Goal: Transaction & Acquisition: Book appointment/travel/reservation

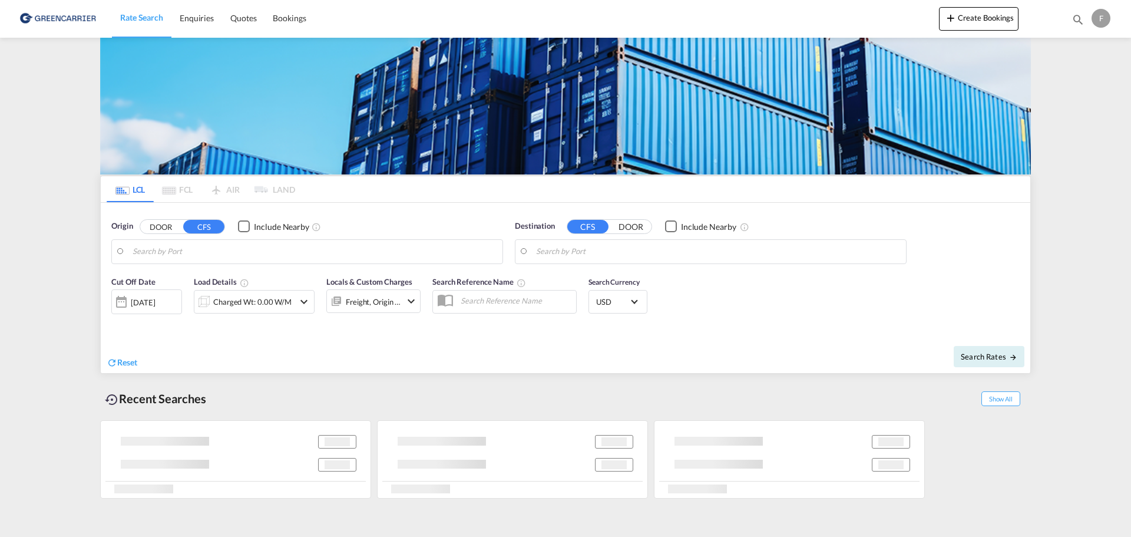
type input "DK-8700, Horsens"
type input "Valparaiso, CLVAP"
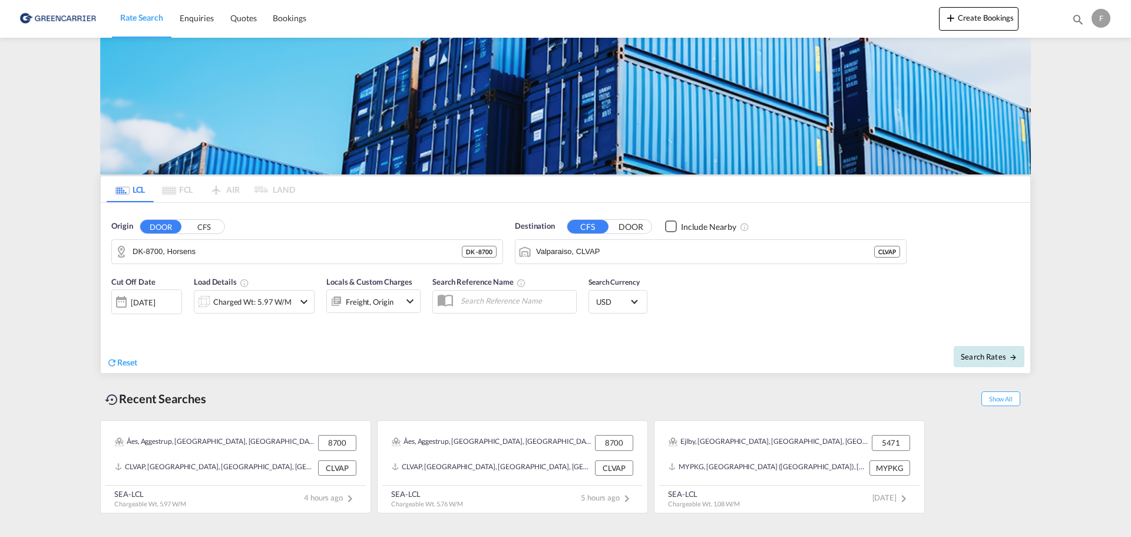
click at [980, 362] on button "Search Rates" at bounding box center [989, 356] width 71 height 21
type input "8700 to CLVAP / [DATE]"
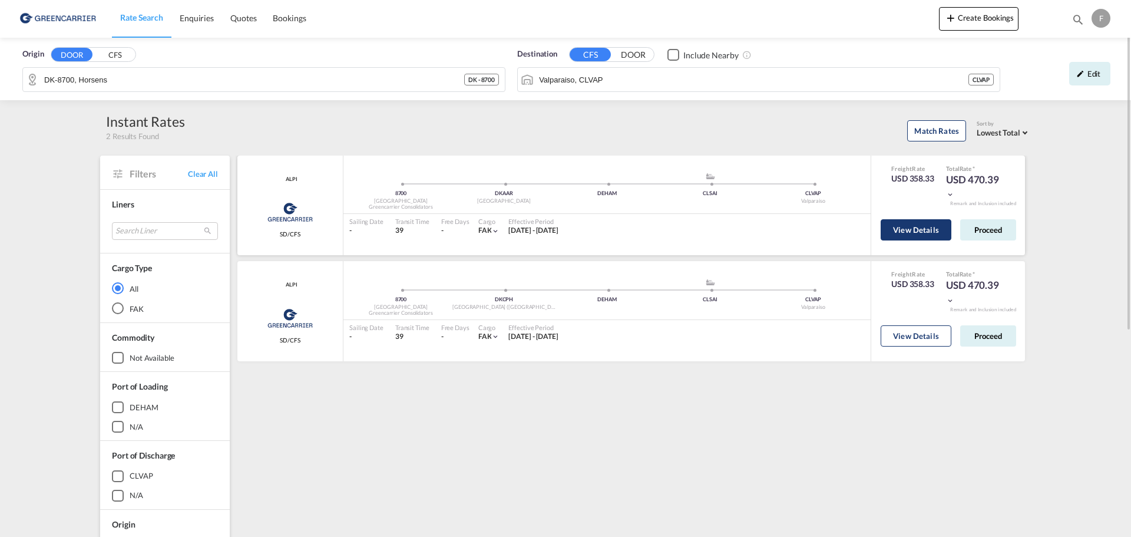
click at [923, 230] on button "View Details" at bounding box center [916, 229] width 71 height 21
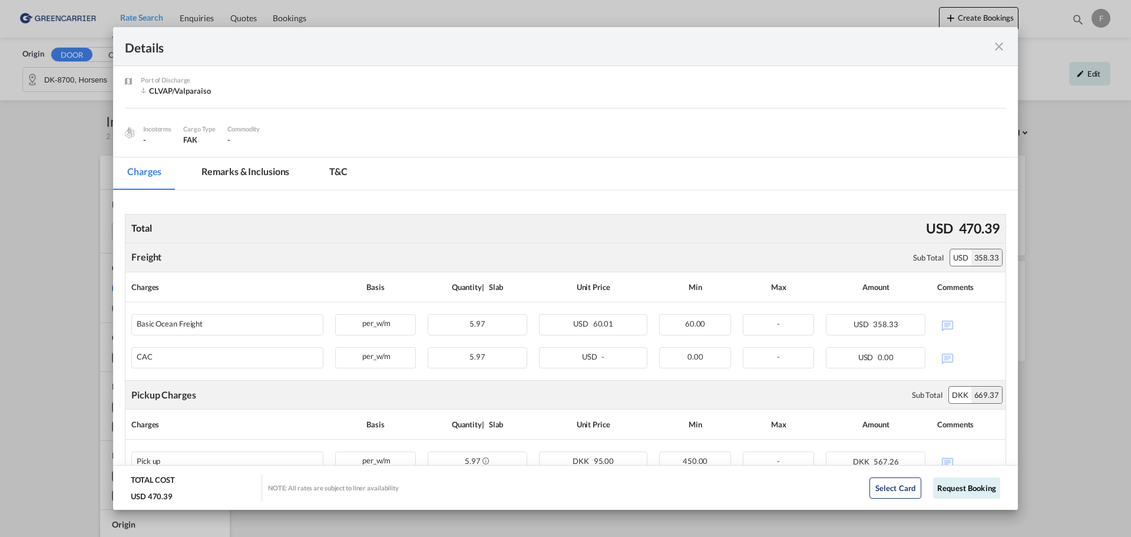
scroll to position [295, 0]
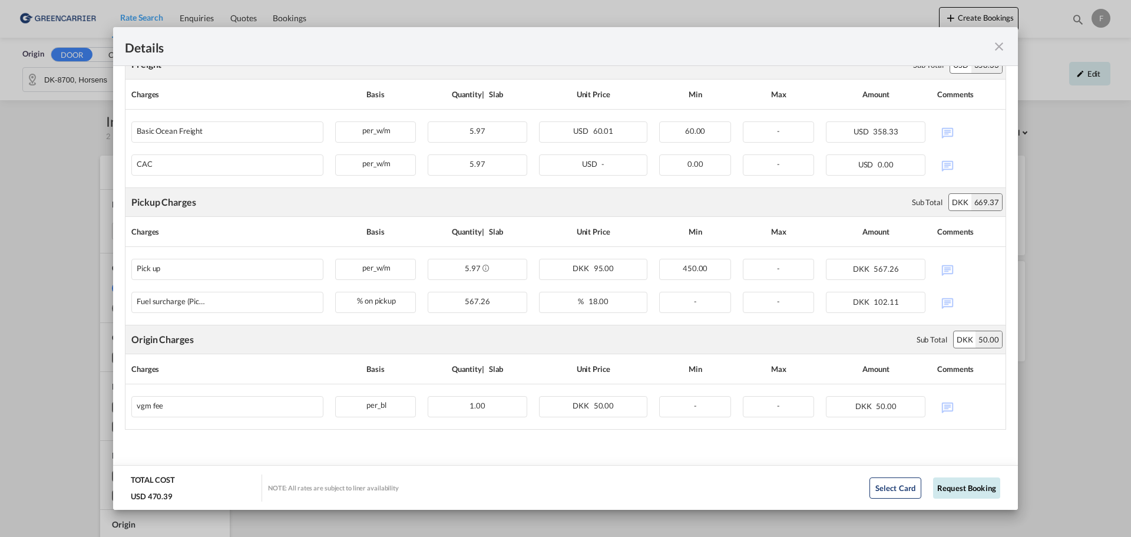
click at [953, 492] on button "Request Booking" at bounding box center [966, 487] width 67 height 21
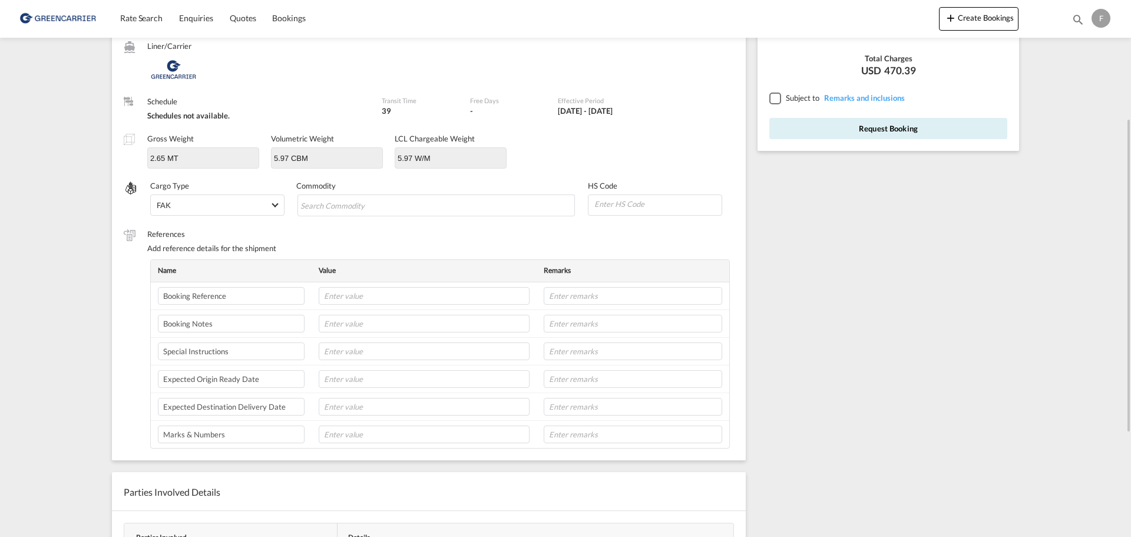
scroll to position [84, 0]
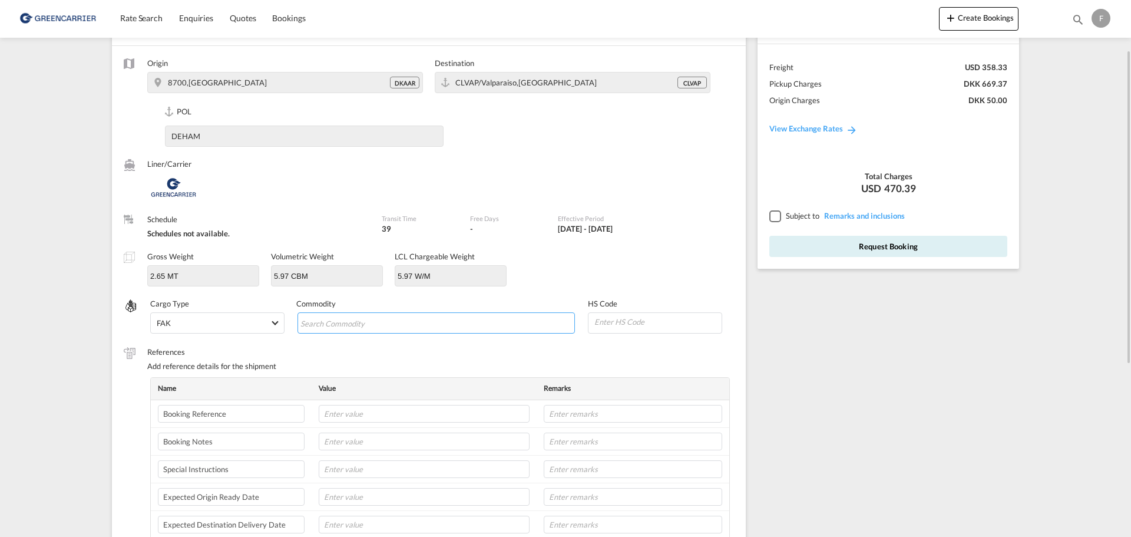
click at [322, 318] on input "Search Commodity" at bounding box center [354, 323] width 108 height 19
click at [345, 322] on input "Chips input." at bounding box center [354, 323] width 108 height 19
paste input "WOOD PRESERVATIVE"
type input "WOOD PRESERVATIVE"
click at [371, 343] on span "Pentachlorophenol (penta), Creosote Oil, and Other Wood Preservatives" at bounding box center [439, 347] width 260 height 10
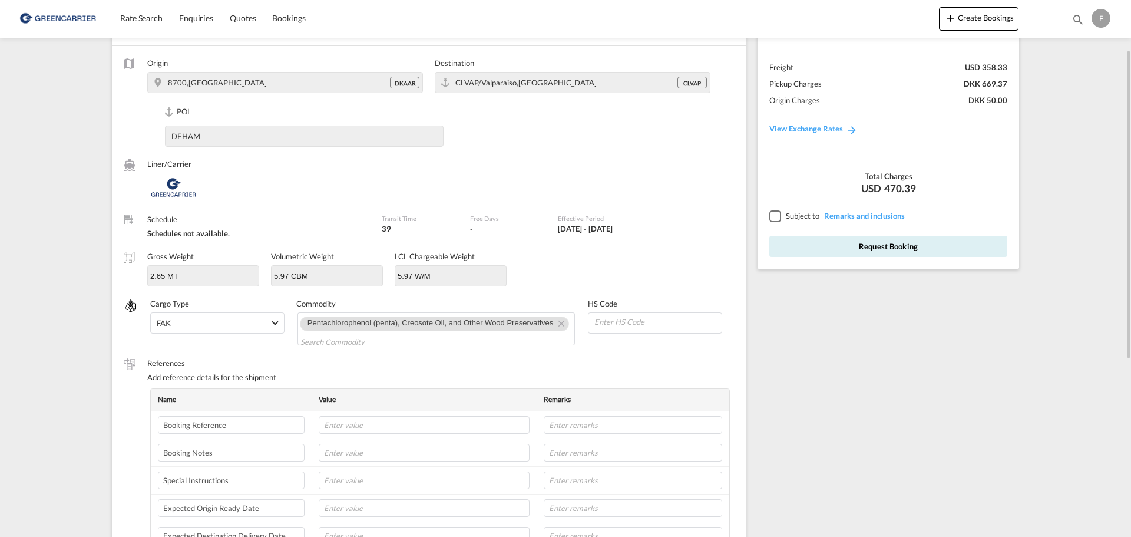
click at [641, 316] on input at bounding box center [657, 322] width 128 height 18
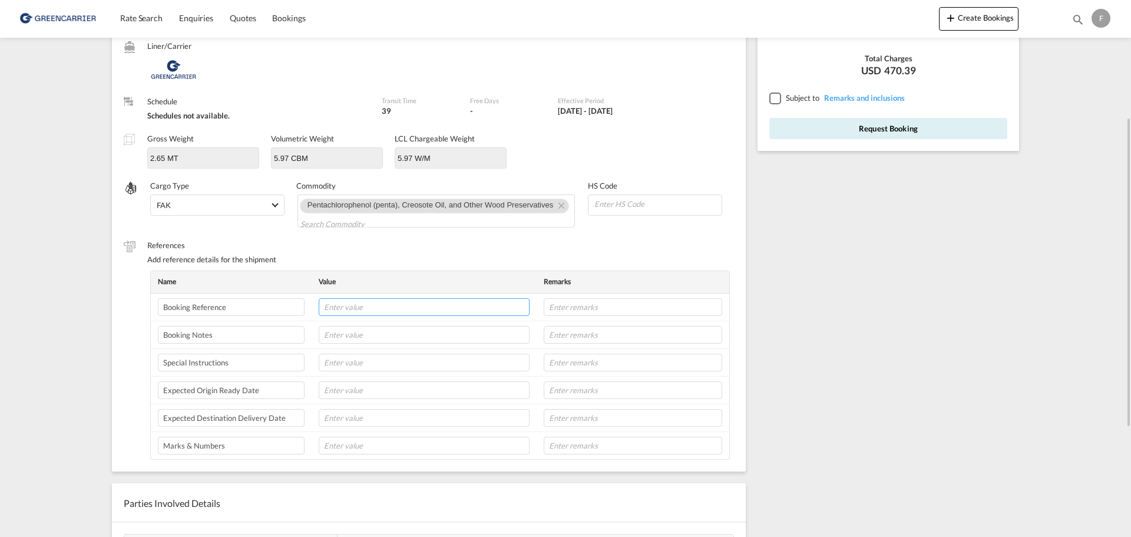
click at [349, 302] on input "text" at bounding box center [424, 307] width 211 height 18
click at [589, 312] on input "text" at bounding box center [633, 307] width 179 height 18
click at [444, 311] on input "text" at bounding box center [424, 307] width 211 height 18
click at [557, 308] on input "text" at bounding box center [633, 307] width 179 height 18
click at [568, 311] on input "s25aar01020" at bounding box center [633, 307] width 179 height 18
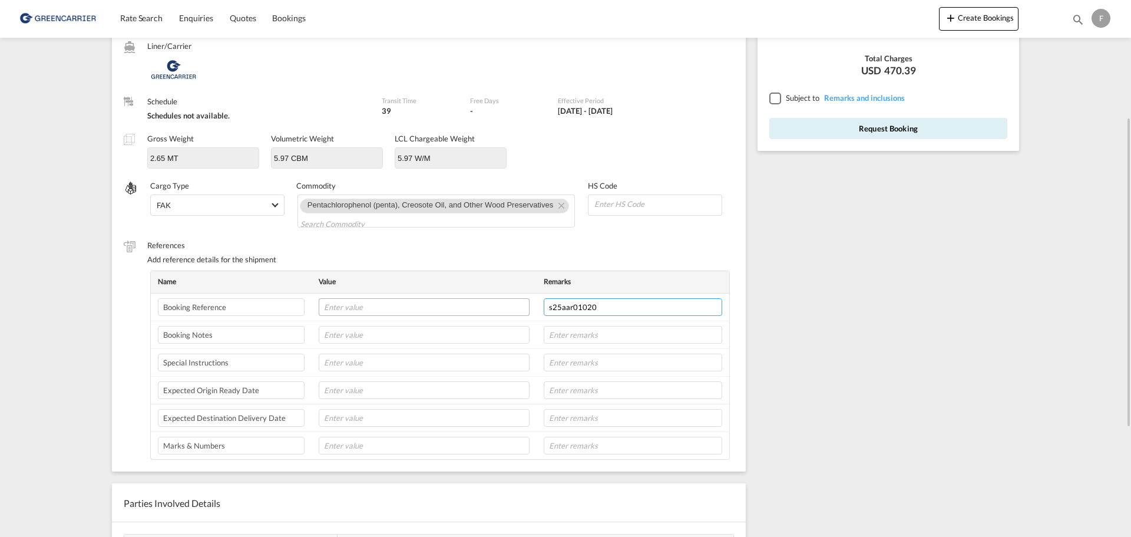
drag, startPoint x: 571, startPoint y: 304, endPoint x: 500, endPoint y: 309, distance: 71.5
click at [505, 304] on tr "Booking Reference s25aar01020" at bounding box center [440, 307] width 579 height 28
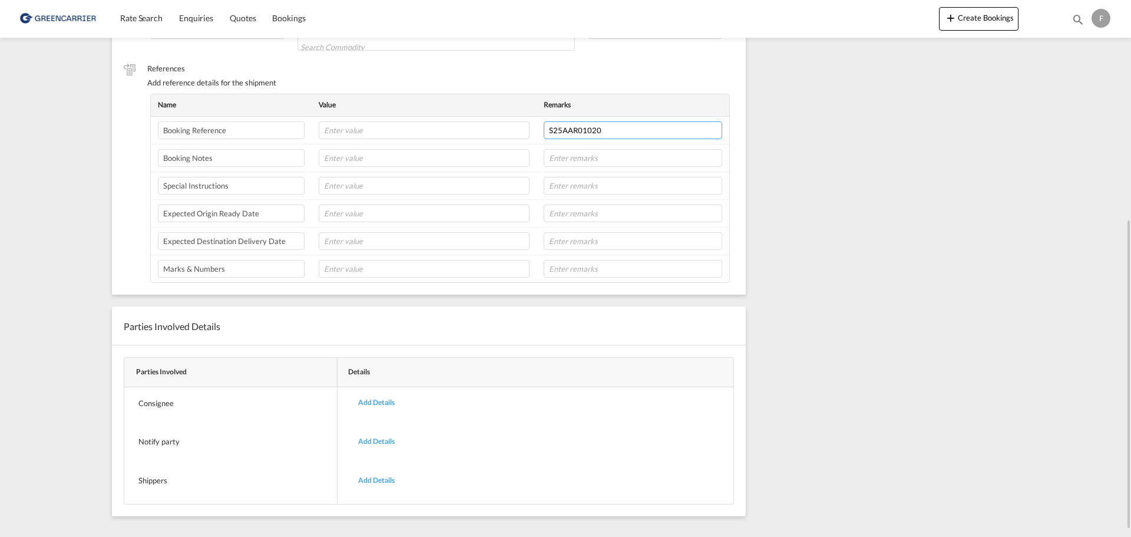
scroll to position [390, 0]
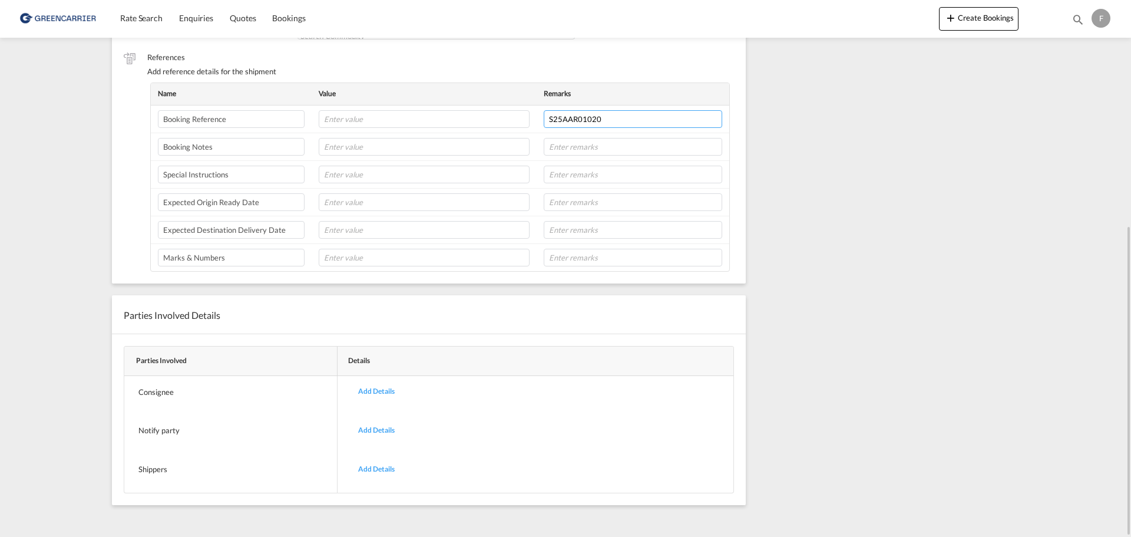
type input "S25AAR01020"
click at [378, 392] on div "Add Details" at bounding box center [376, 392] width 54 height 28
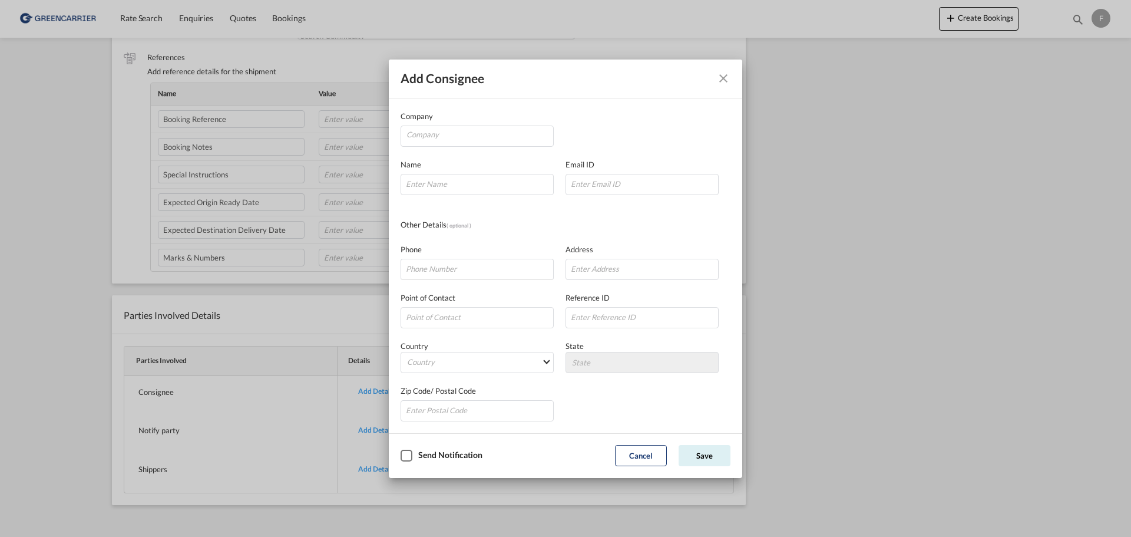
click at [729, 75] on md-icon "Close dialog" at bounding box center [723, 78] width 14 height 14
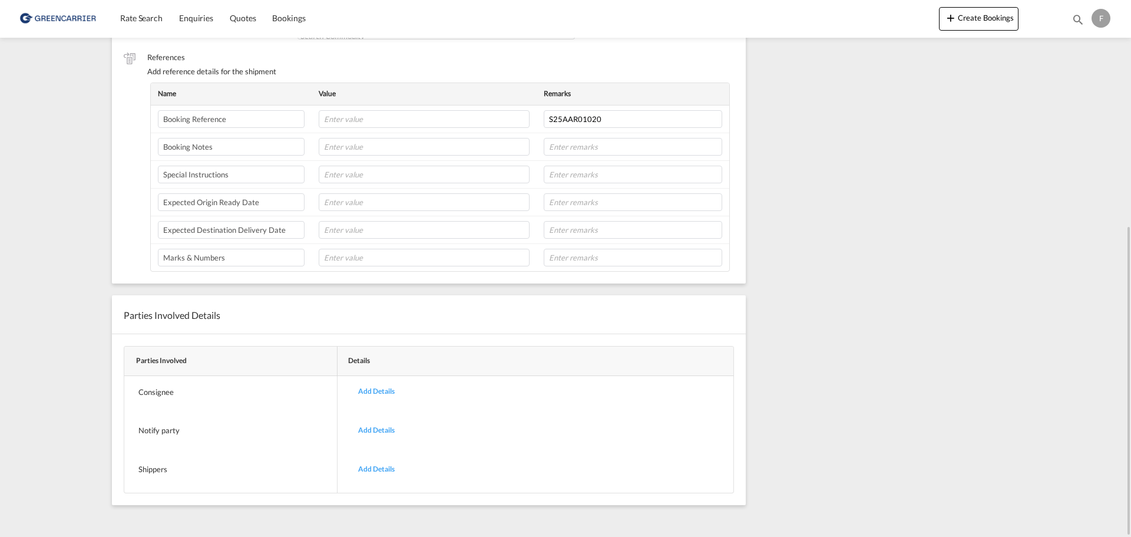
click at [372, 467] on div "Add Details" at bounding box center [376, 469] width 54 height 28
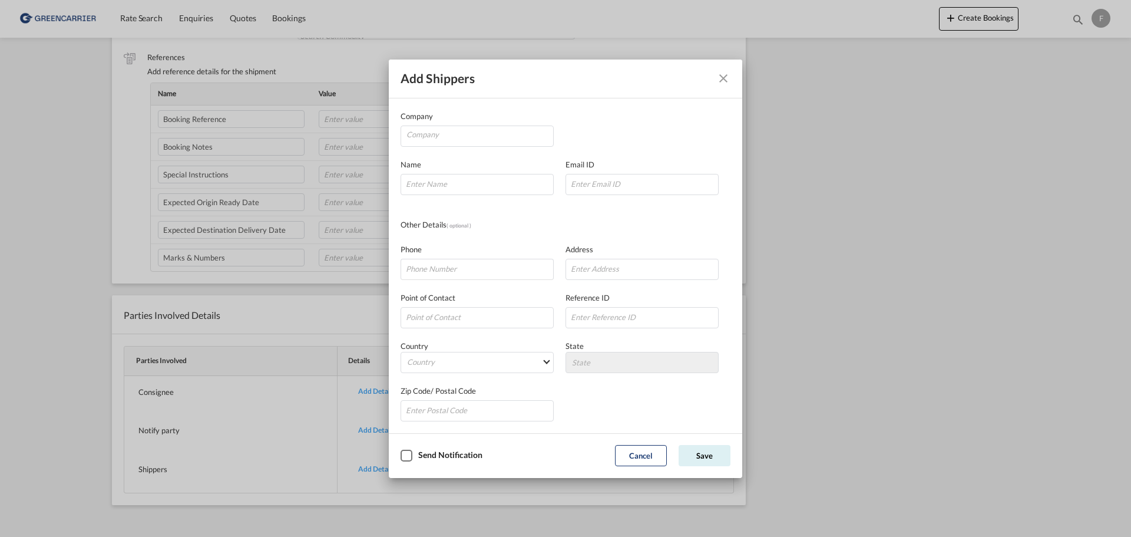
click at [730, 70] on button "Company Name Email ..." at bounding box center [724, 79] width 24 height 24
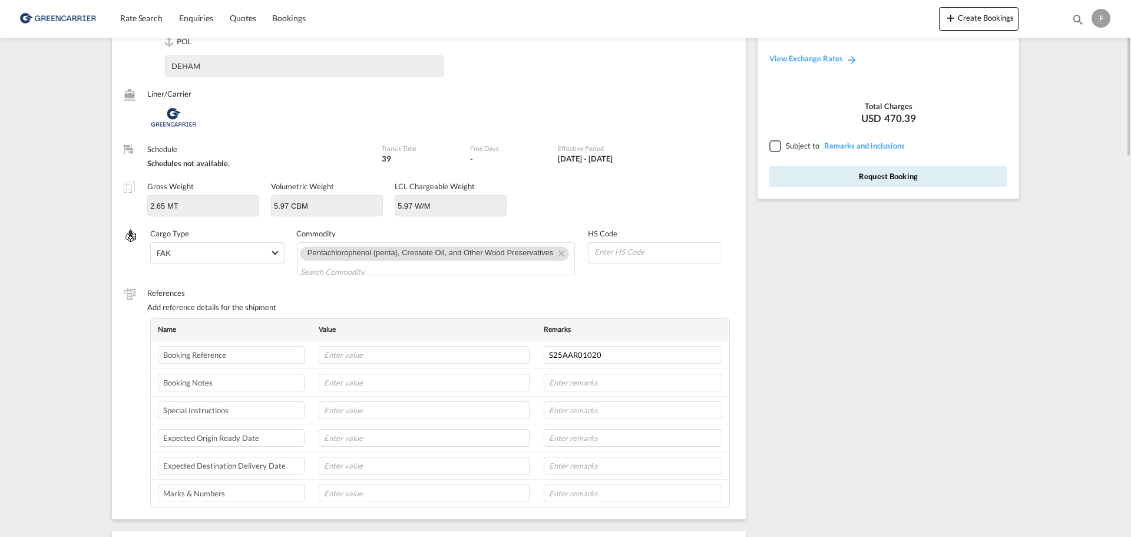
scroll to position [0, 0]
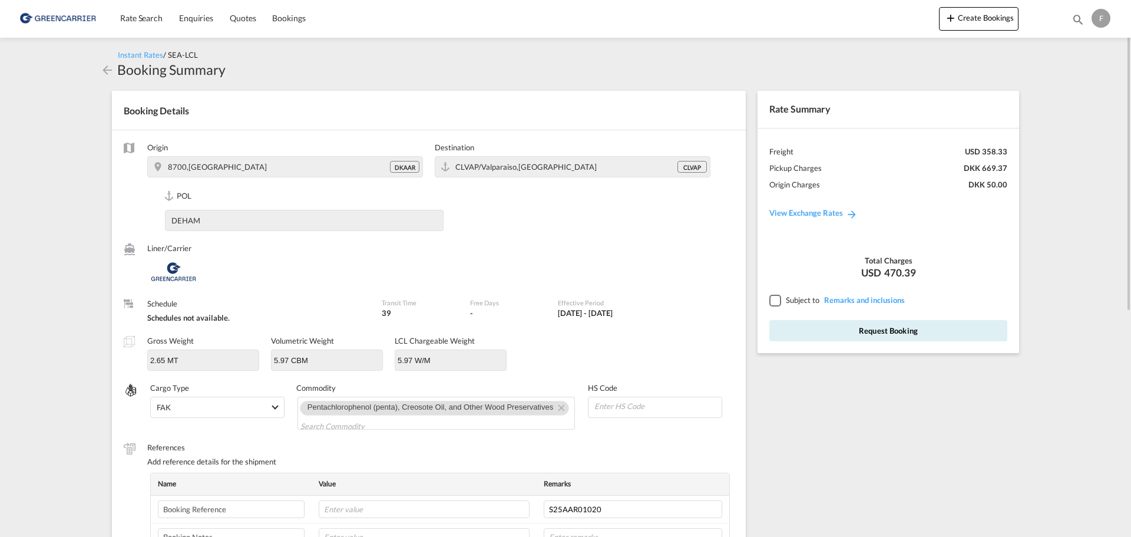
click at [772, 300] on div at bounding box center [774, 300] width 11 height 11
click at [854, 335] on button "Request Booking" at bounding box center [888, 330] width 238 height 21
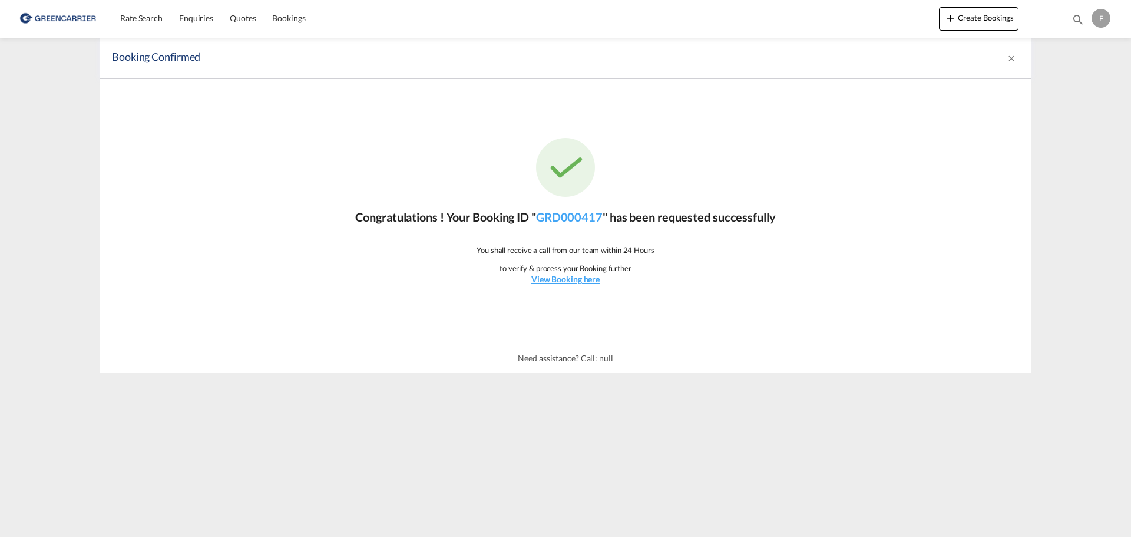
drag, startPoint x: 606, startPoint y: 217, endPoint x: 538, endPoint y: 216, distance: 68.3
click at [538, 216] on p "Congratulations ! Your Booking ID " GRD000417 " has been requested successfully" at bounding box center [565, 217] width 420 height 16
copy link "GRD000417"
click at [352, 256] on div "Congratulations ! Your Booking ID " GRD000417 " has been requested successfully…" at bounding box center [565, 211] width 931 height 265
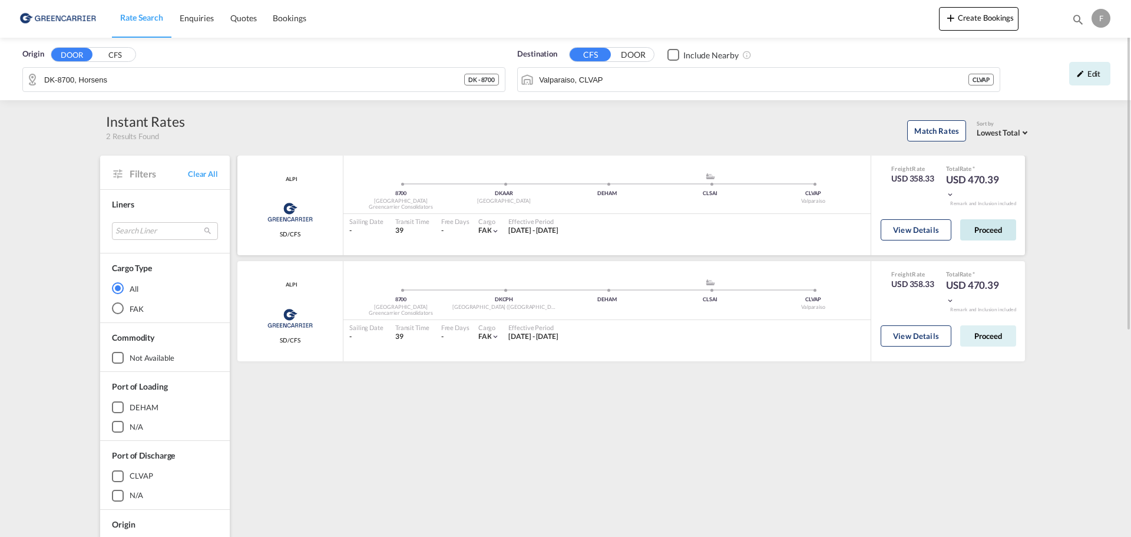
click at [967, 227] on button "Proceed" at bounding box center [988, 229] width 56 height 21
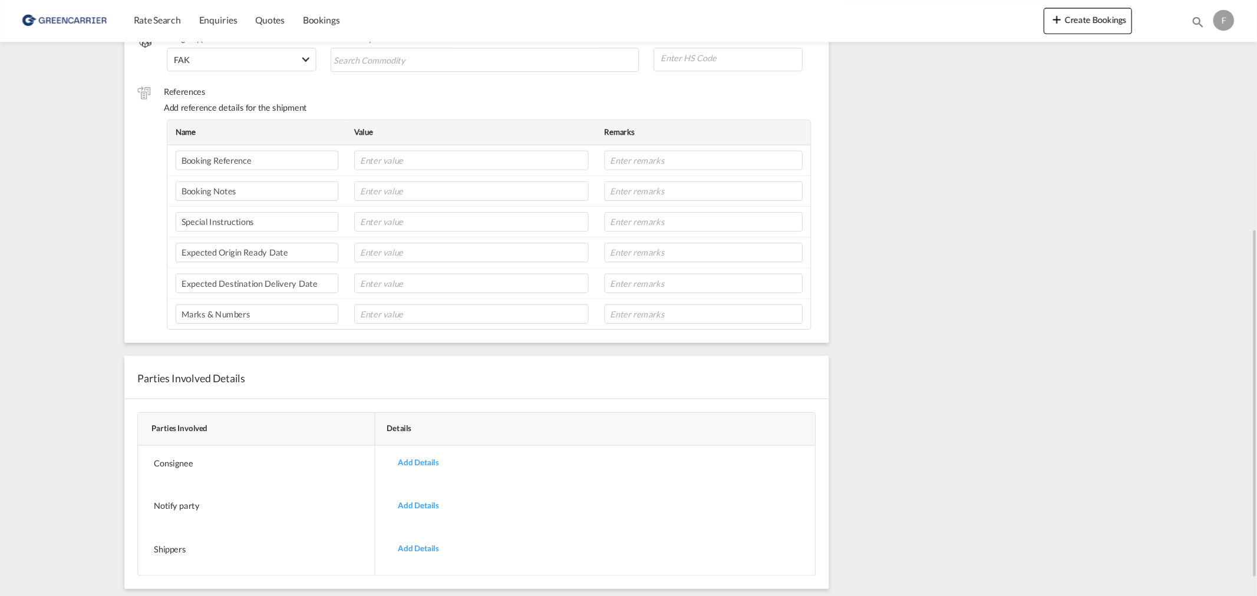
scroll to position [319, 0]
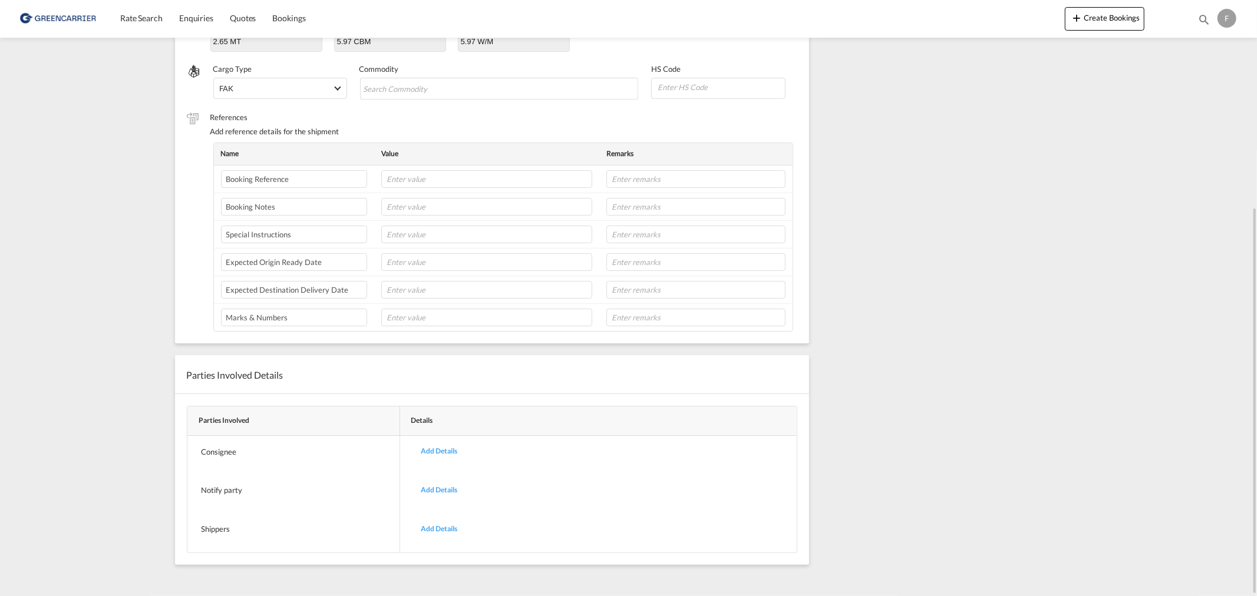
click at [885, 322] on div "Rate Summary Freight USD 358.33 Pickup Charges DKK 669.37 Origin Charges DKK 50…" at bounding box center [954, 178] width 279 height 837
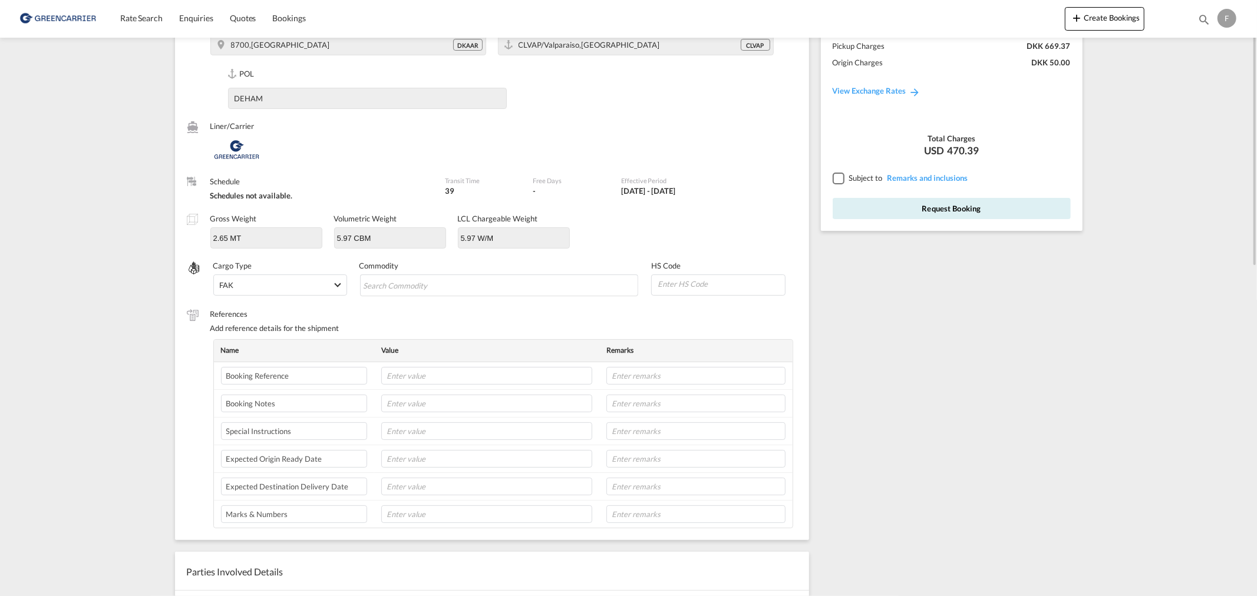
scroll to position [0, 0]
